Goal: Information Seeking & Learning: Learn about a topic

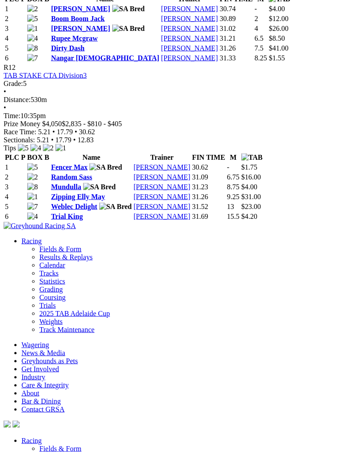
scroll to position [2419, 0]
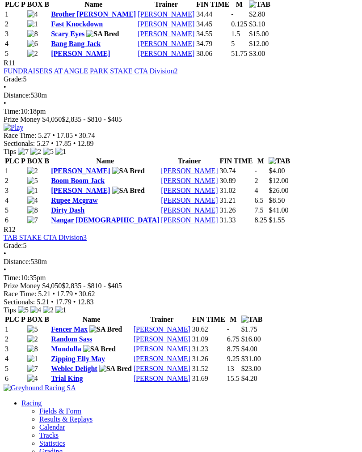
scroll to position [2255, 0]
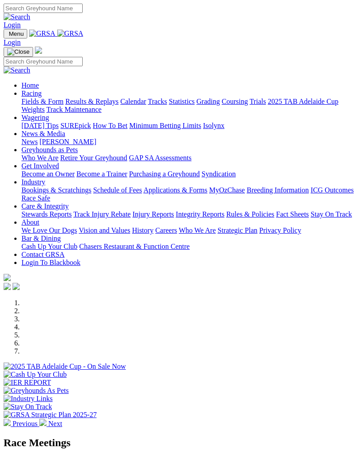
scroll to position [312, 0]
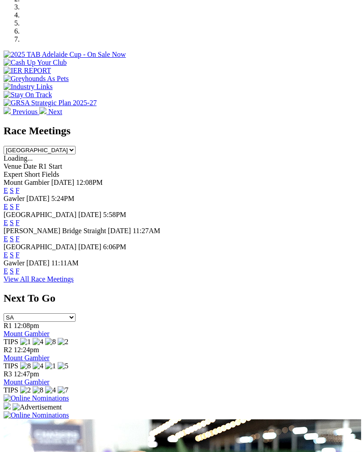
click at [333, 283] on div "Race Meetings South Australia New South Wales Northern Territory Queensland Tas…" at bounding box center [181, 204] width 355 height 158
click at [20, 267] on link "F" at bounding box center [18, 271] width 4 height 8
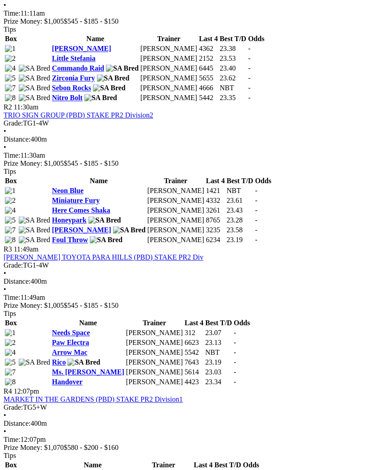
scroll to position [515, 0]
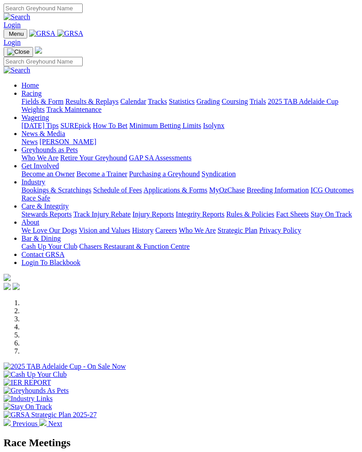
scroll to position [312, 0]
